Goal: Task Accomplishment & Management: Use online tool/utility

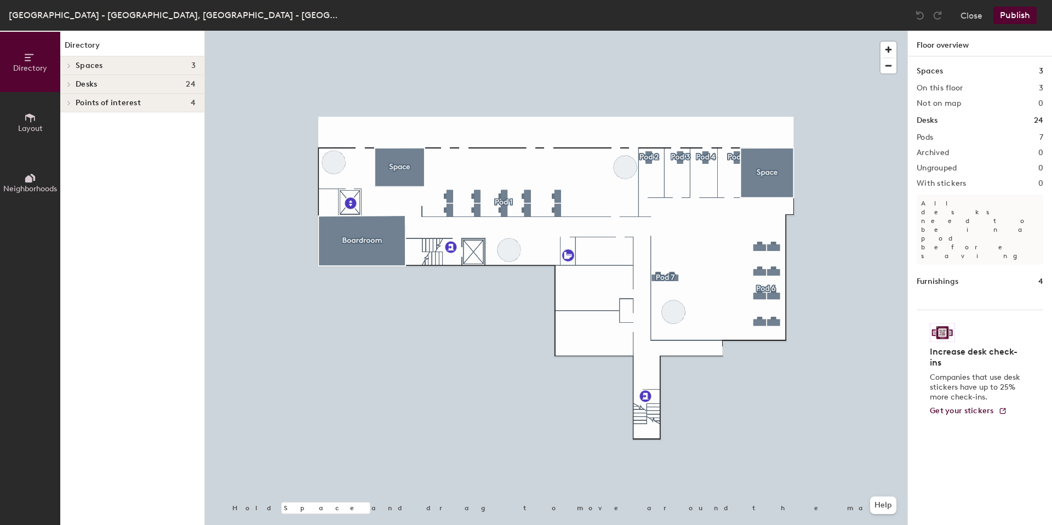
click at [83, 82] on span "Desks" at bounding box center [86, 84] width 21 height 9
click at [81, 59] on div "Spaces 3" at bounding box center [132, 65] width 144 height 19
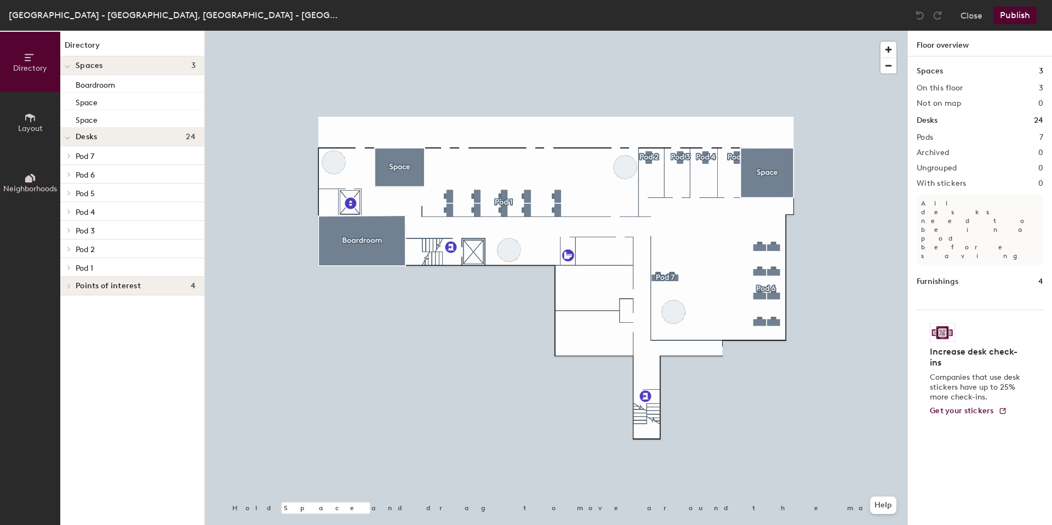
click at [81, 59] on div "Spaces 3" at bounding box center [132, 65] width 144 height 19
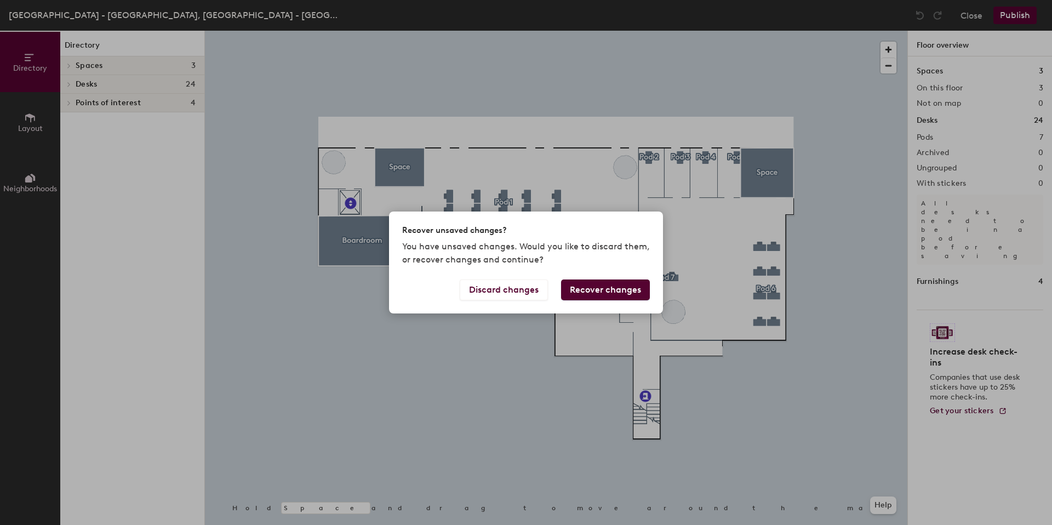
click at [589, 290] on button "Recover changes" at bounding box center [605, 289] width 89 height 21
